Goal: Task Accomplishment & Management: Complete application form

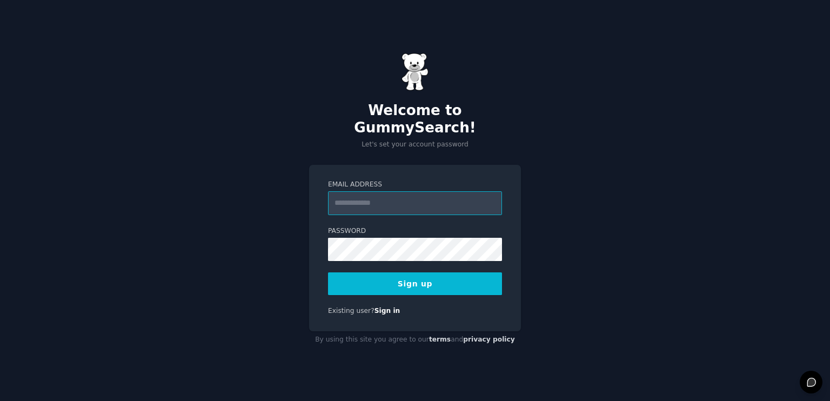
click at [426, 197] on input "Email Address" at bounding box center [415, 203] width 174 height 24
click at [381, 165] on div "Email Address Password 8 or more characters Alphanumeric characters No common p…" at bounding box center [415, 248] width 212 height 166
click at [370, 196] on input "Email Address" at bounding box center [415, 203] width 174 height 24
type input "**********"
click at [407, 279] on button "Sign up" at bounding box center [415, 283] width 174 height 23
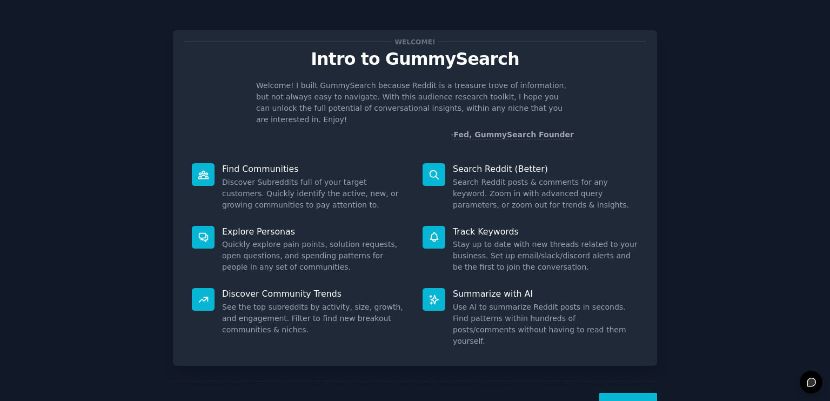
click at [610, 393] on button "Next" at bounding box center [628, 406] width 58 height 26
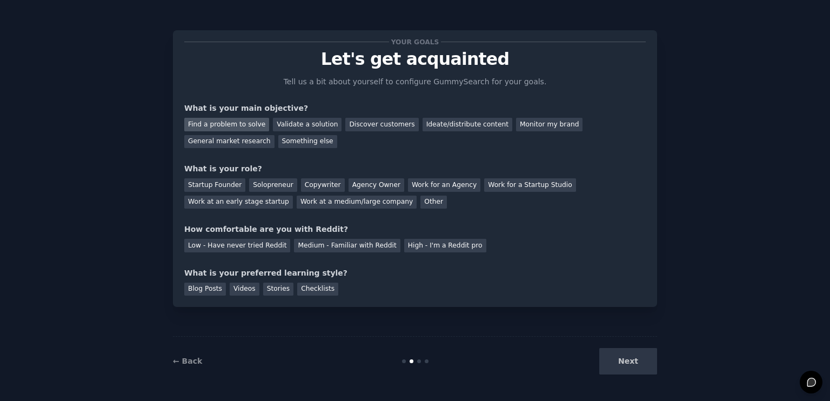
click at [246, 125] on div "Find a problem to solve" at bounding box center [226, 125] width 85 height 14
click at [235, 185] on div "Startup Founder" at bounding box center [214, 185] width 61 height 14
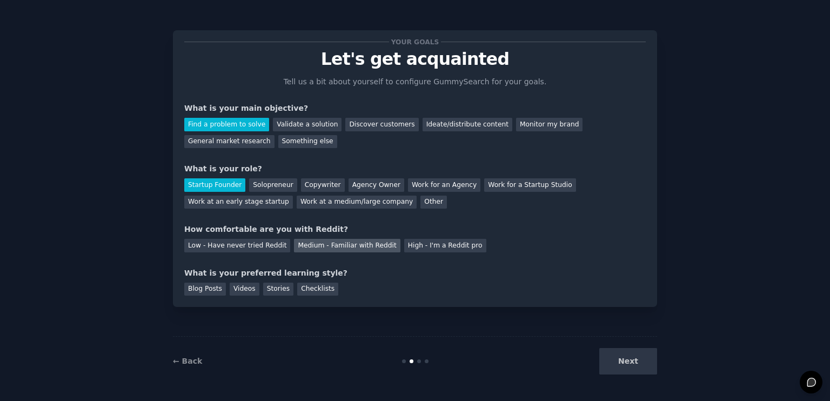
click at [330, 241] on div "Medium - Familiar with Reddit" at bounding box center [347, 246] width 106 height 14
click at [269, 278] on div "What is your preferred learning style?" at bounding box center [415, 273] width 462 height 11
click at [268, 287] on div "Stories" at bounding box center [278, 290] width 30 height 14
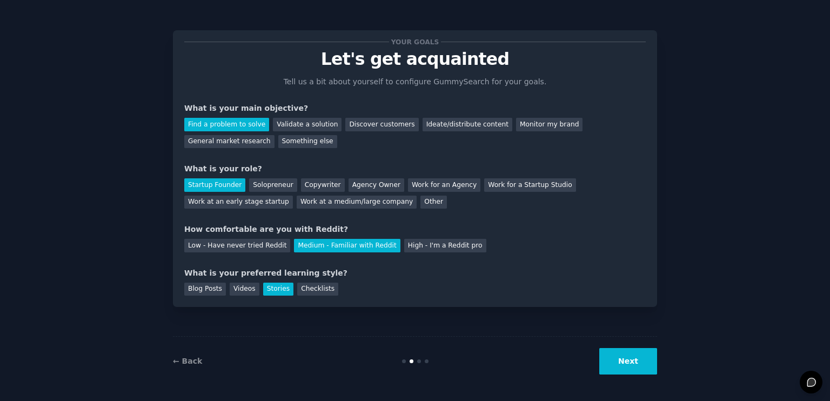
click at [615, 360] on button "Next" at bounding box center [628, 361] width 58 height 26
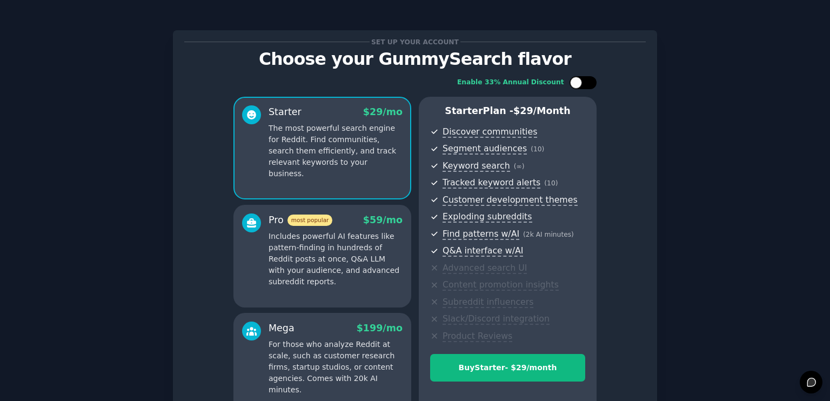
click at [581, 83] on div at bounding box center [583, 82] width 27 height 13
click at [582, 81] on div at bounding box center [583, 82] width 27 height 13
click at [577, 82] on div at bounding box center [576, 83] width 12 height 12
click at [578, 81] on div at bounding box center [578, 82] width 8 height 5
click at [578, 81] on div at bounding box center [576, 83] width 12 height 12
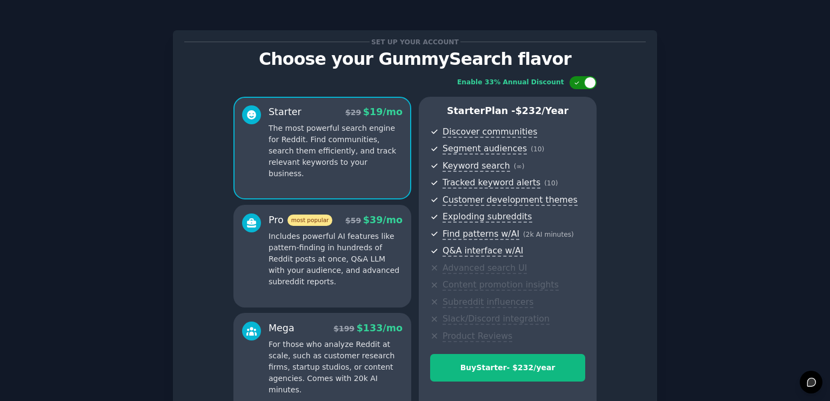
click at [579, 81] on div at bounding box center [578, 82] width 8 height 5
checkbox input "false"
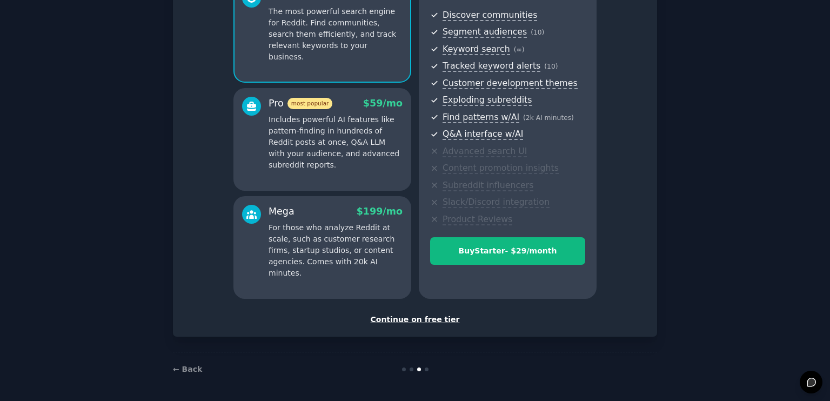
click at [406, 321] on div "Continue on free tier" at bounding box center [415, 319] width 462 height 11
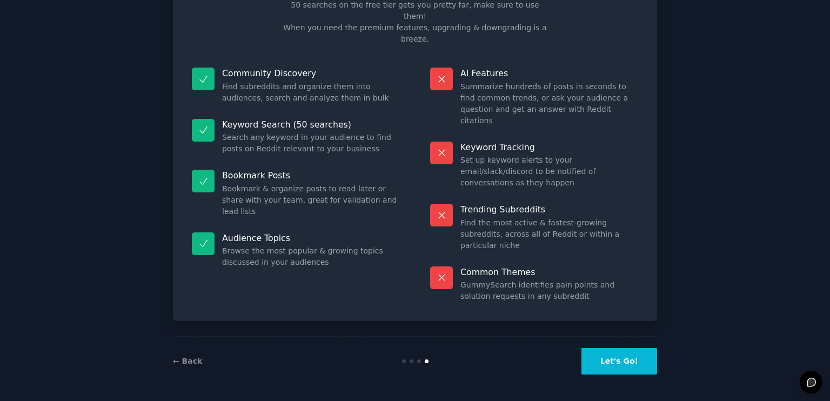
scroll to position [19, 0]
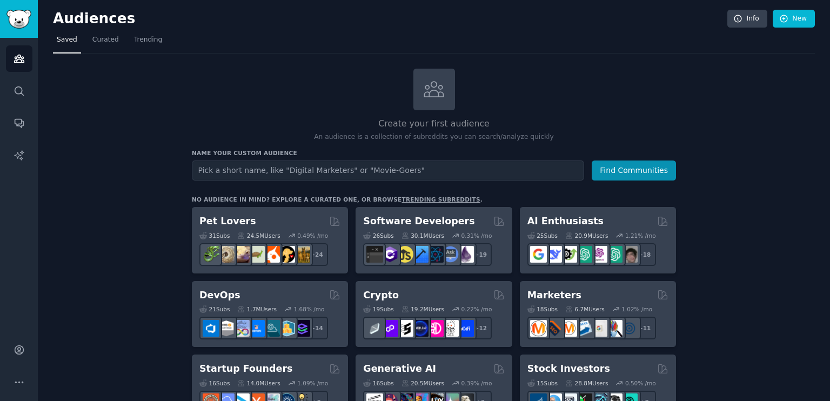
drag, startPoint x: 145, startPoint y: 51, endPoint x: 163, endPoint y: 190, distance: 140.1
click at [145, 51] on link "Trending" at bounding box center [148, 42] width 36 height 22
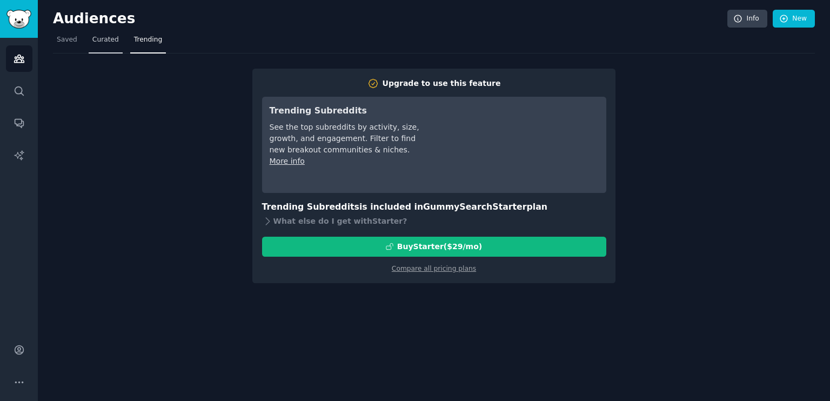
click at [95, 41] on span "Curated" at bounding box center [105, 40] width 26 height 10
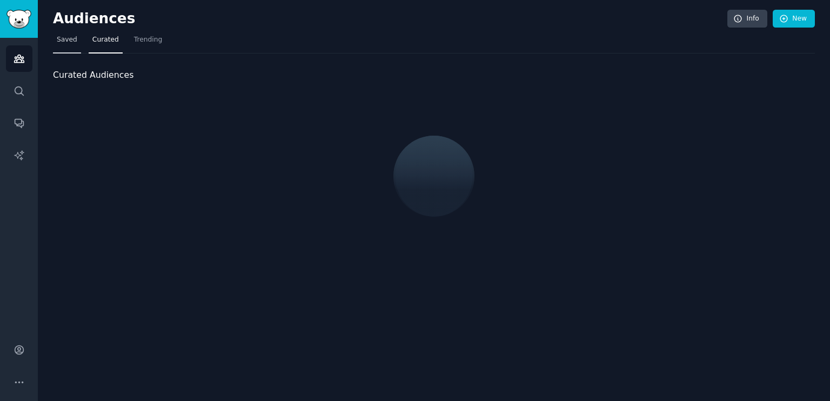
click at [68, 42] on span "Saved" at bounding box center [67, 40] width 21 height 10
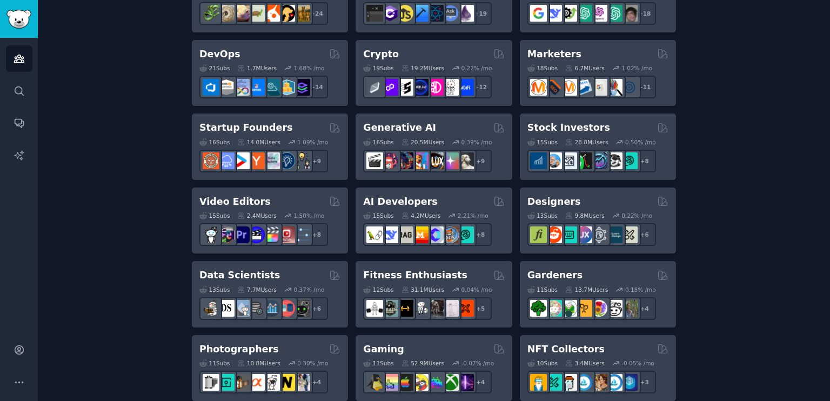
scroll to position [242, 0]
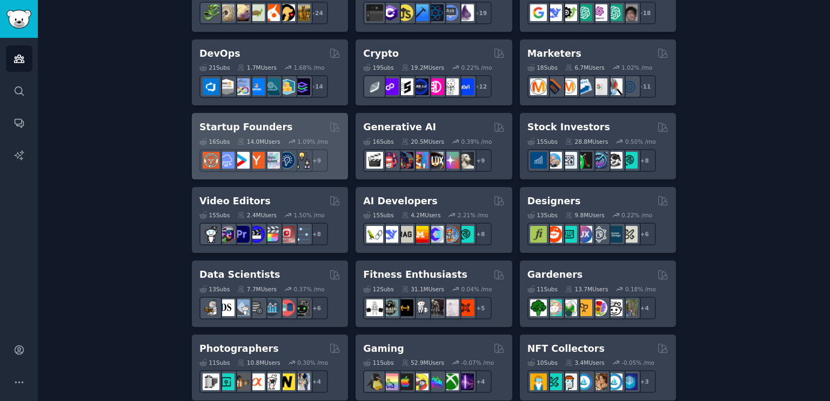
click at [216, 116] on div "Startup Founders 16 Sub s 14.0M Users 1.09 % /mo r/EntrepreneurRideAlong + 9" at bounding box center [270, 146] width 156 height 66
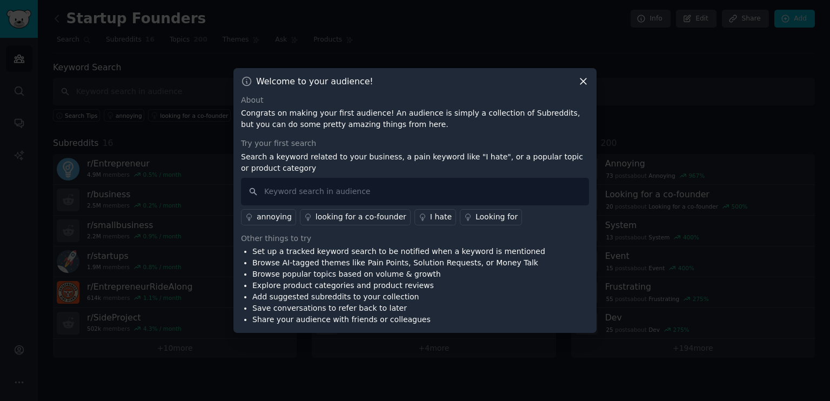
click at [581, 80] on icon at bounding box center [583, 81] width 11 height 11
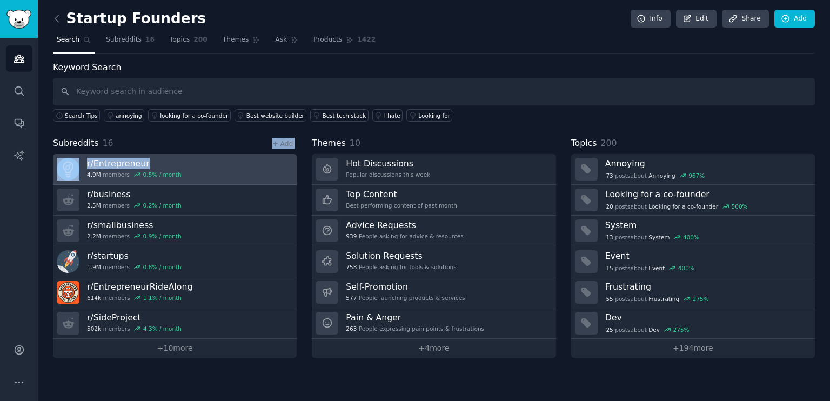
drag, startPoint x: 157, startPoint y: 139, endPoint x: 146, endPoint y: 162, distance: 25.1
click at [146, 162] on div "Subreddits 16 + Add r/ Entrepreneur 4.9M members 0.5 % / month r/ business 2.5M…" at bounding box center [175, 247] width 244 height 221
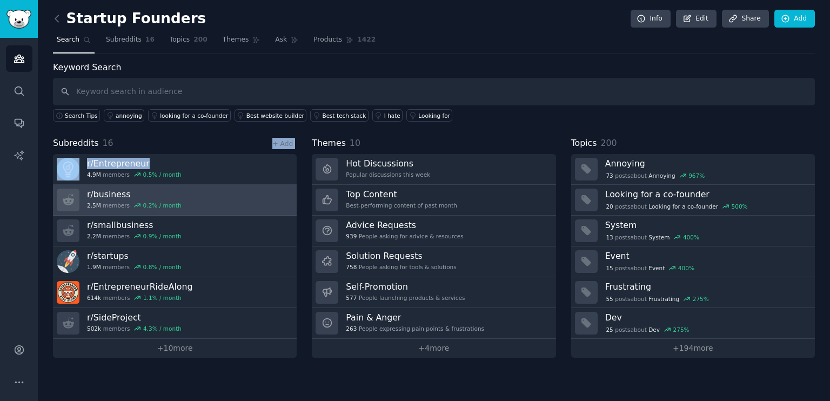
copy div "+ Add r/ Entrepreneur"
